Goal: Information Seeking & Learning: Learn about a topic

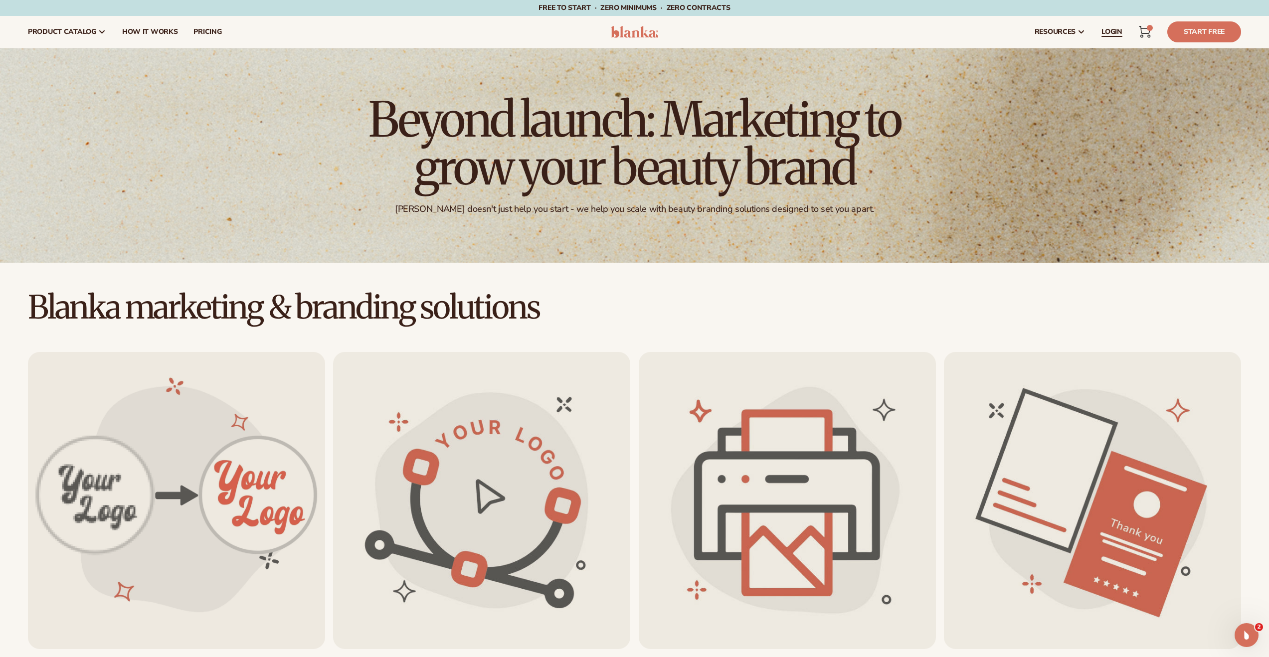
click at [484, 29] on span "LOGIN" at bounding box center [1112, 32] width 21 height 8
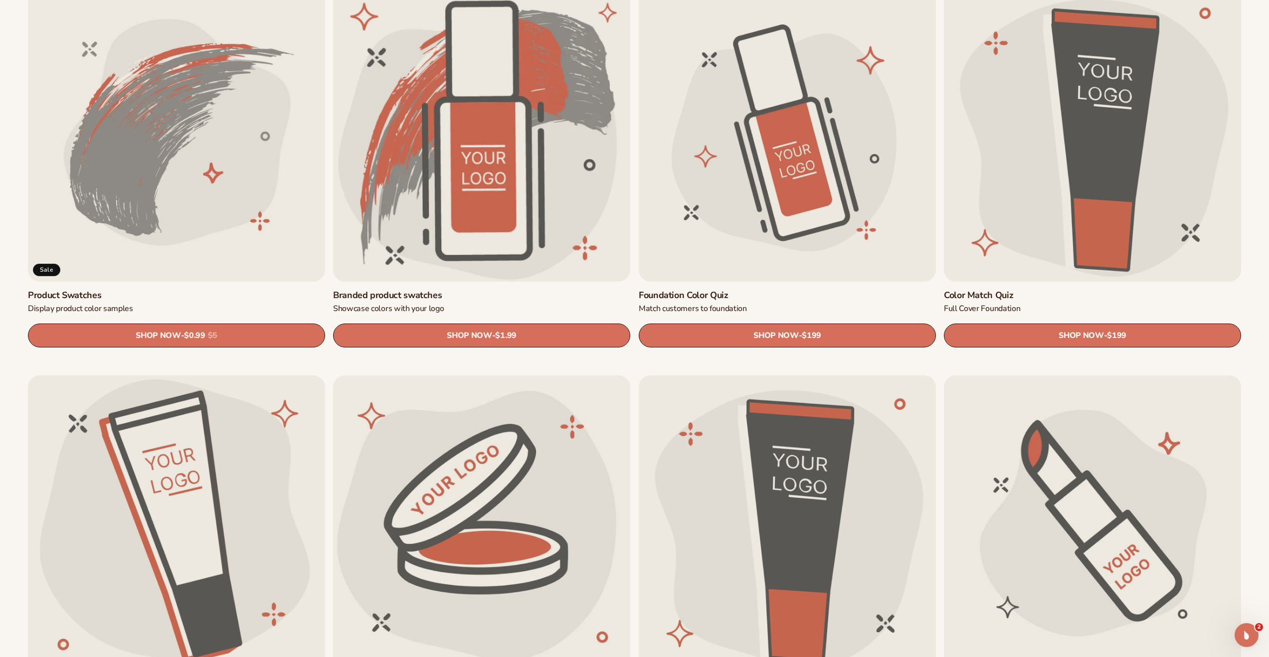
scroll to position [789, 0]
